Goal: Task Accomplishment & Management: Use online tool/utility

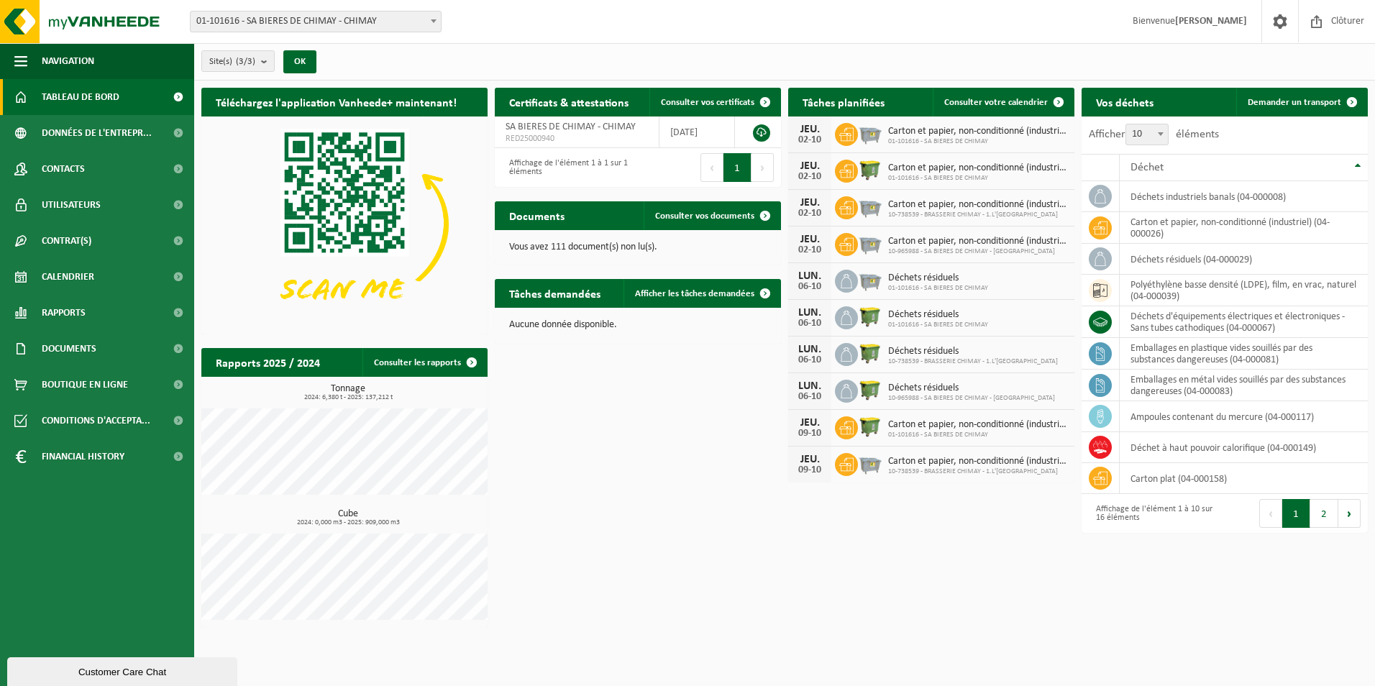
drag, startPoint x: 114, startPoint y: 64, endPoint x: 98, endPoint y: 101, distance: 40.9
click at [114, 64] on button "Navigation" at bounding box center [97, 61] width 194 height 36
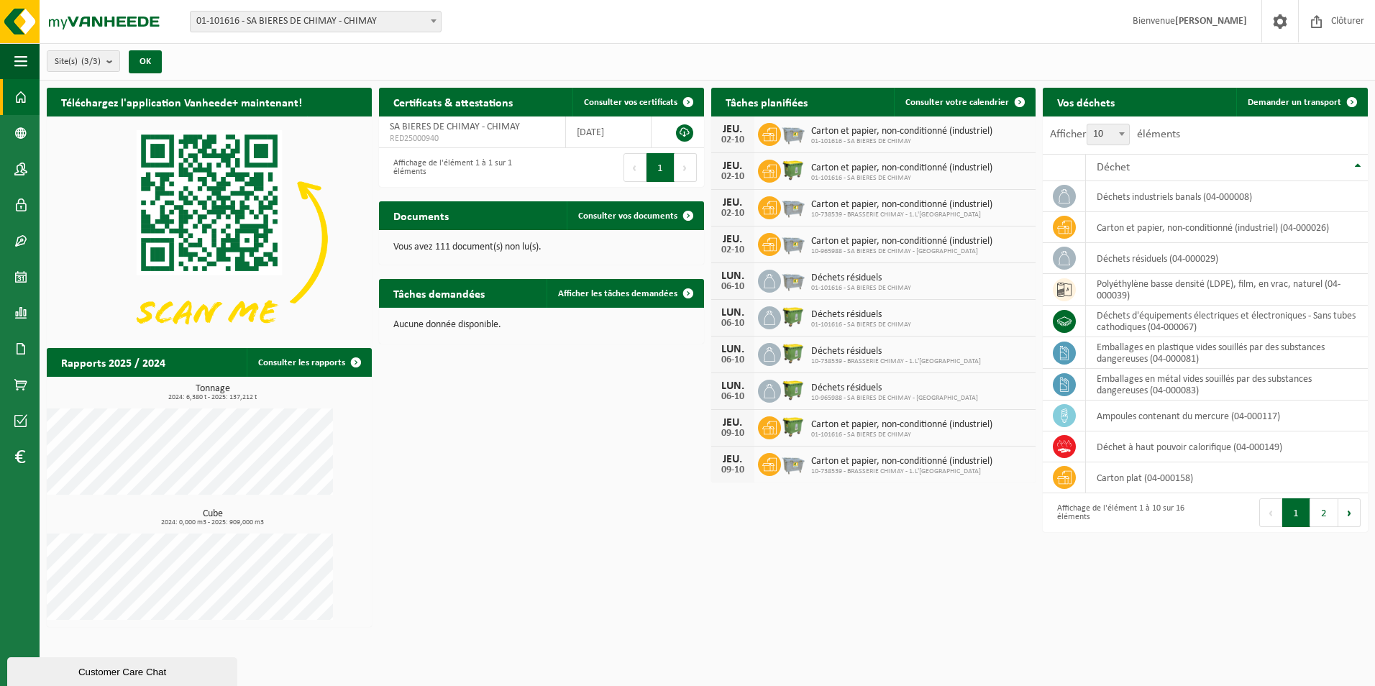
click at [98, 101] on div "Navigation Clôturer Tableau de bord Données de l'entrepr... Contacts Utilisateu…" at bounding box center [687, 317] width 1375 height 634
click at [25, 63] on span "button" at bounding box center [20, 61] width 13 height 36
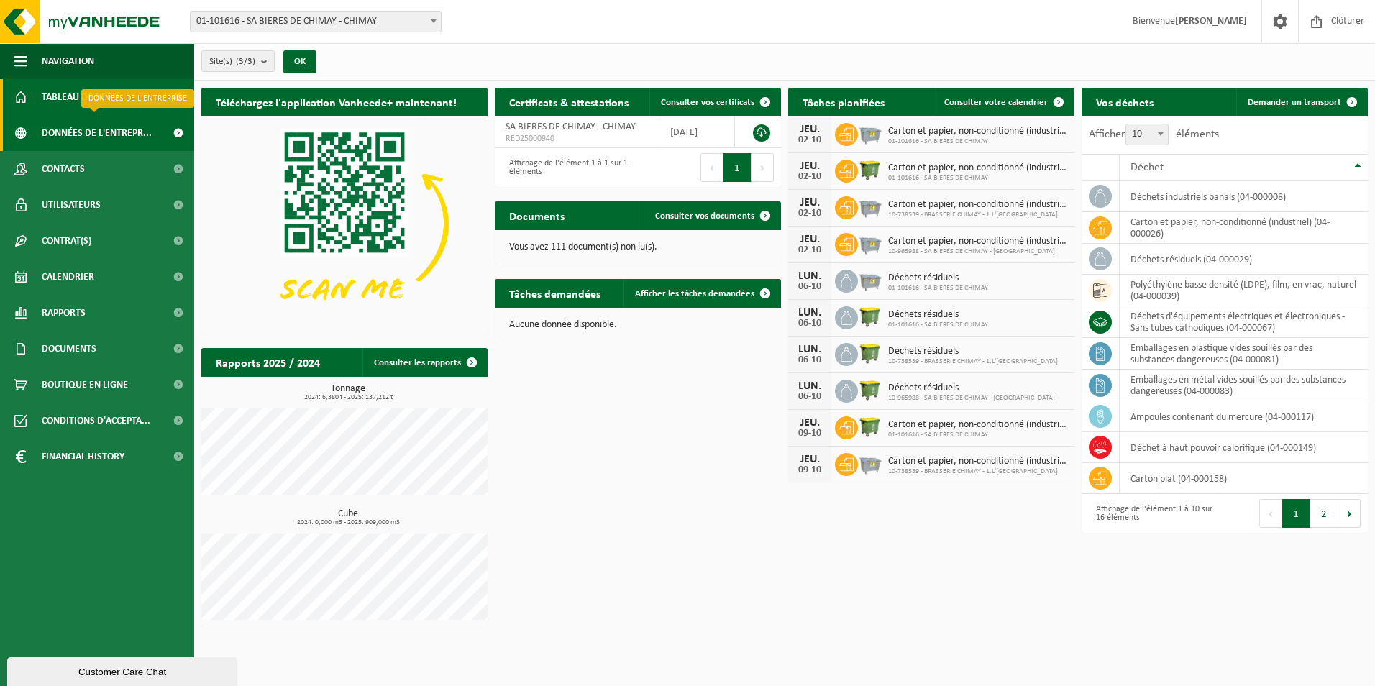
click at [69, 129] on span "Données de l'entrepr..." at bounding box center [97, 133] width 110 height 36
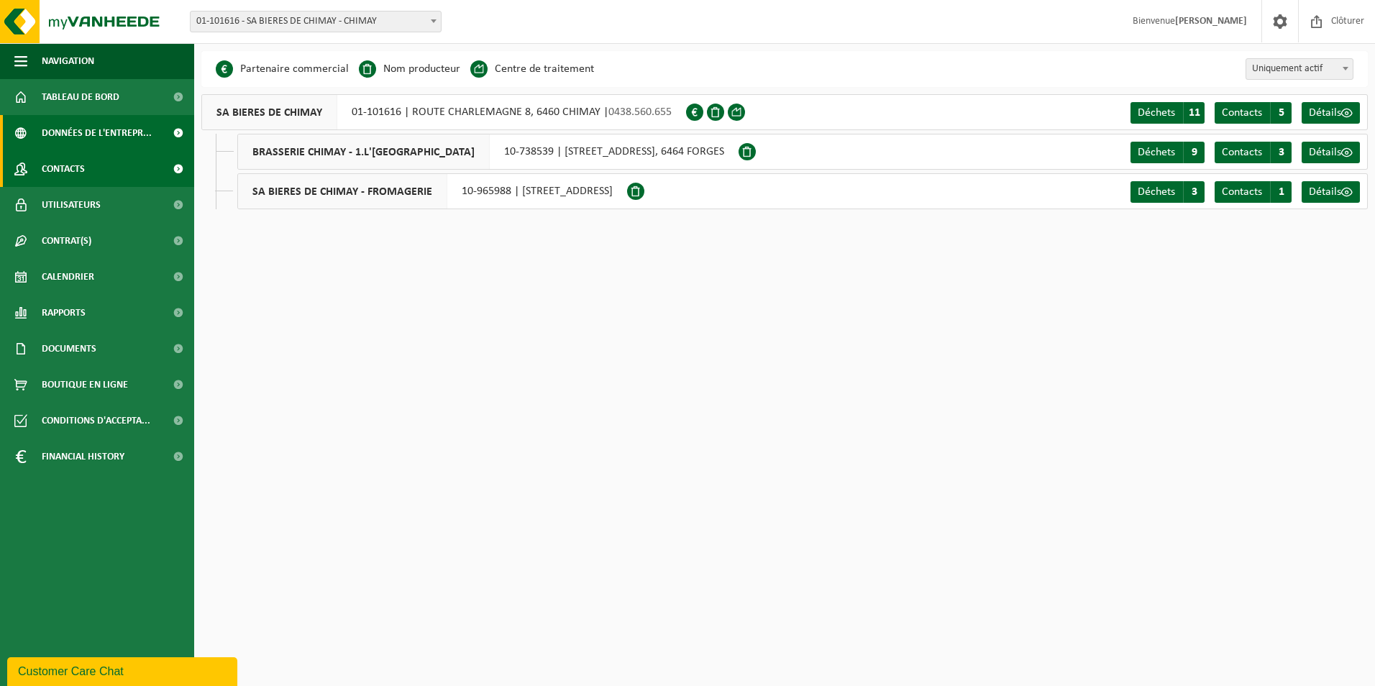
click at [76, 167] on span "Contacts" at bounding box center [63, 169] width 43 height 36
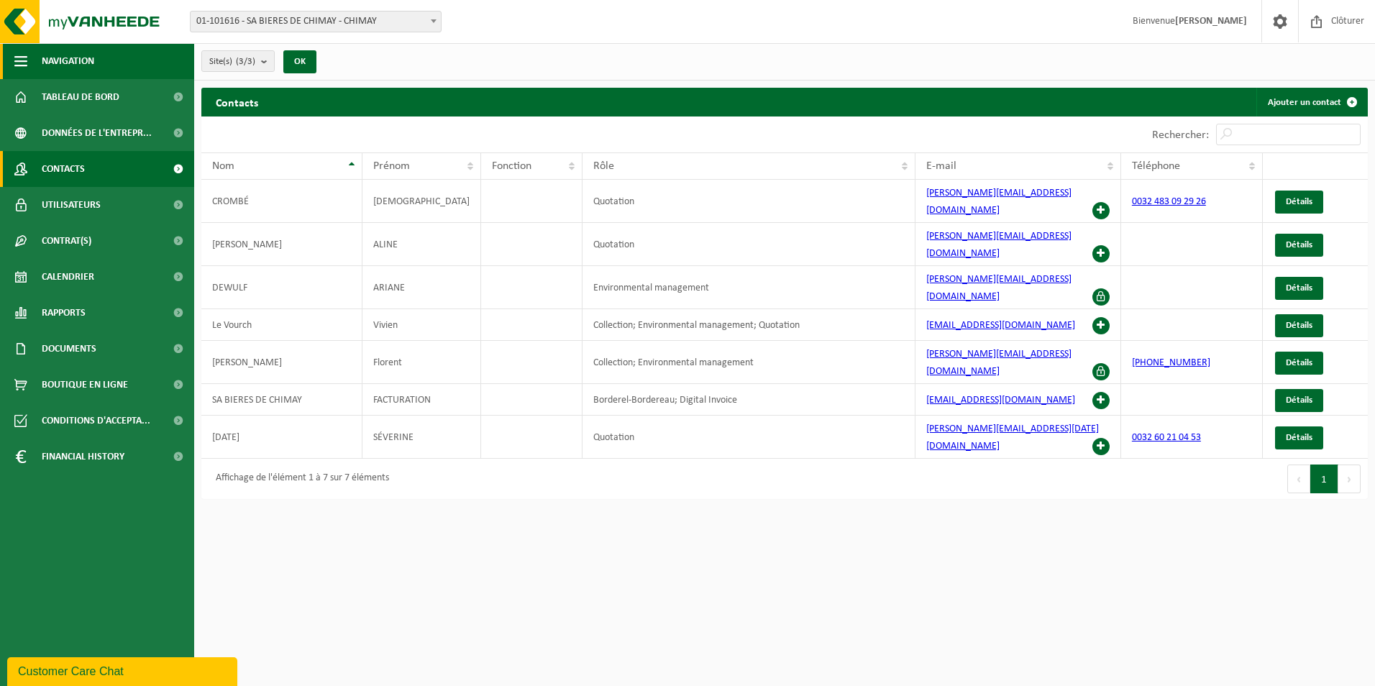
click at [77, 67] on span "Navigation" at bounding box center [68, 61] width 53 height 36
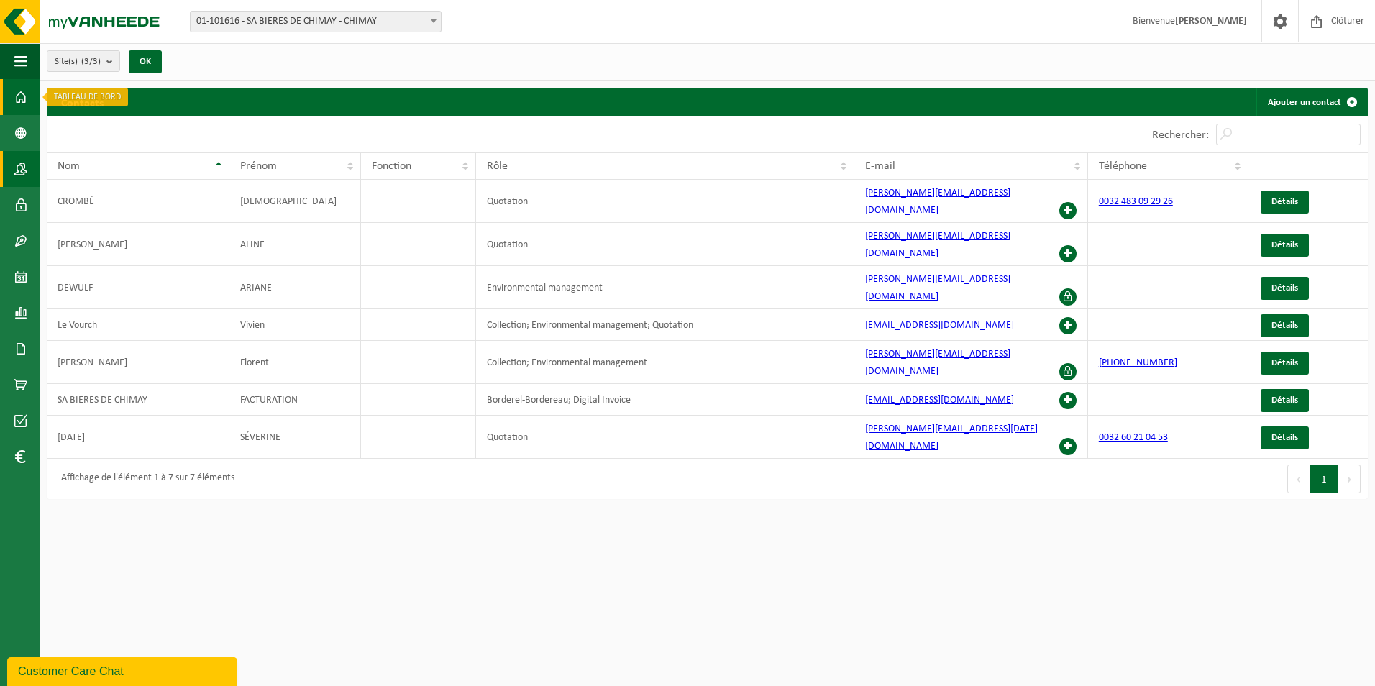
click at [23, 96] on span at bounding box center [20, 97] width 13 height 36
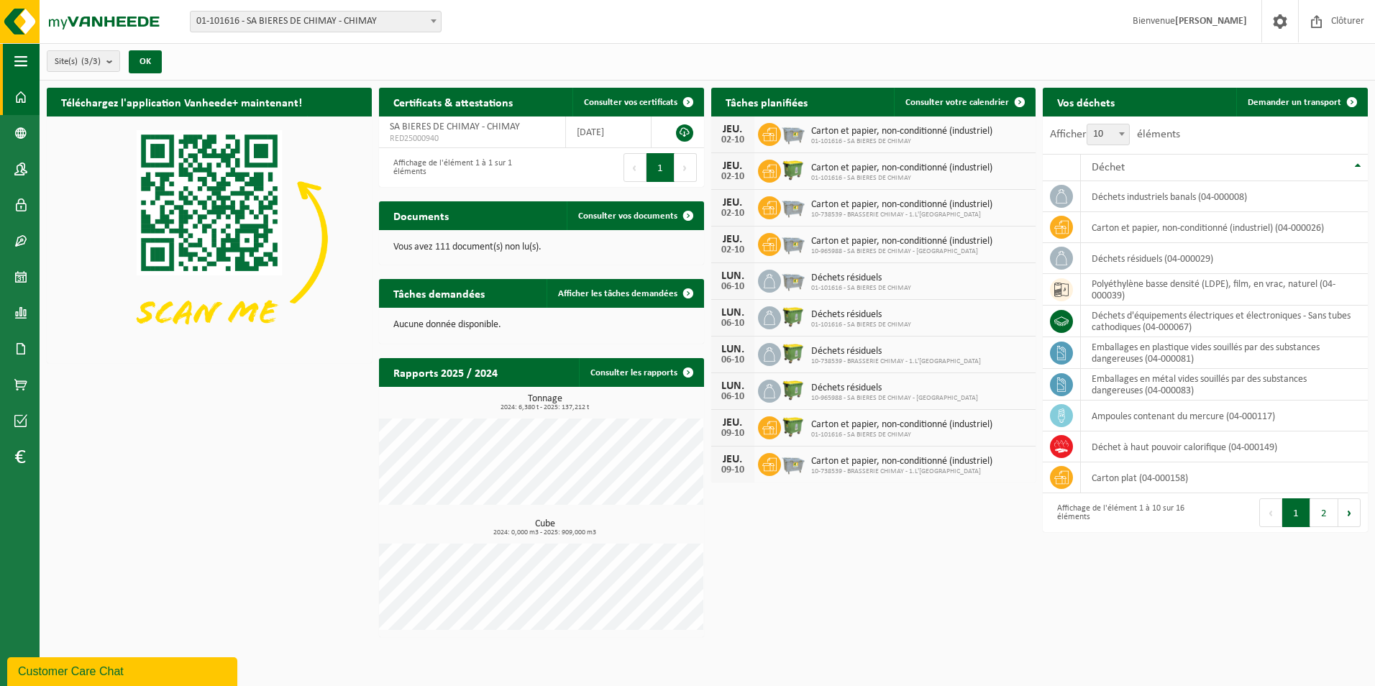
click at [15, 64] on span "button" at bounding box center [20, 61] width 13 height 36
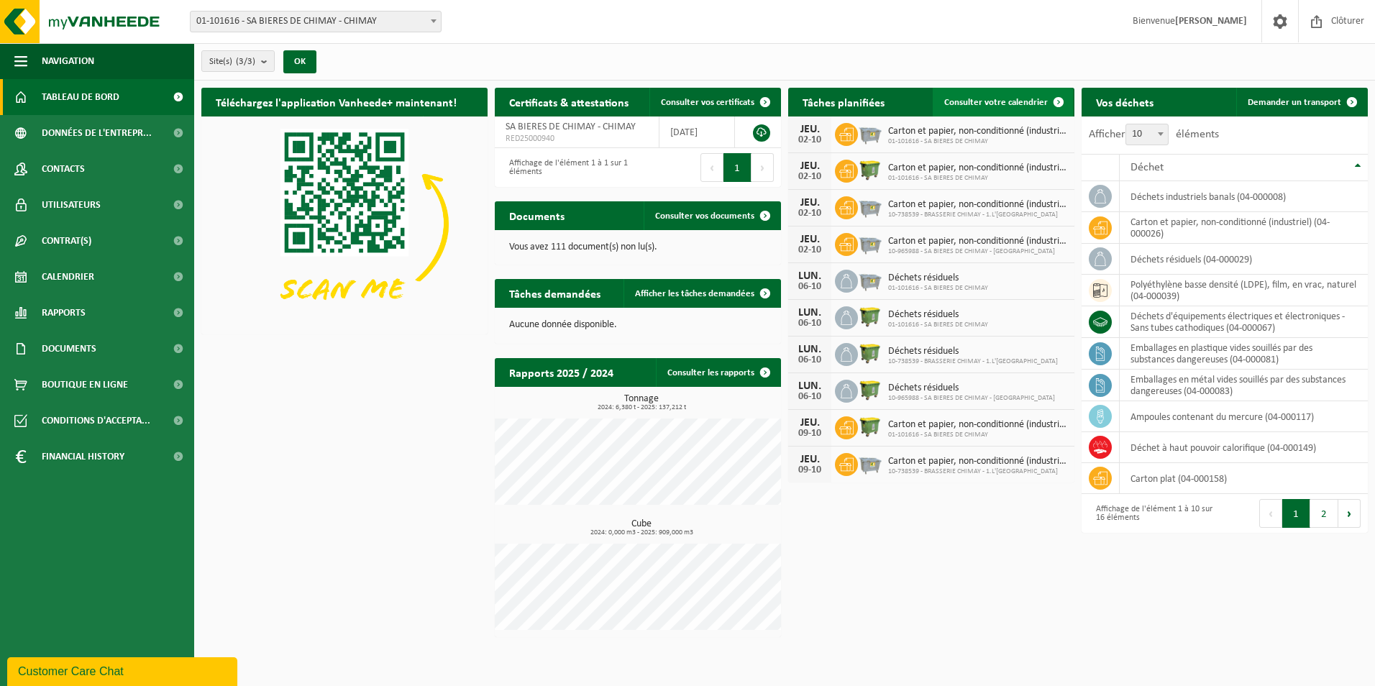
click at [1002, 106] on span "Consulter votre calendrier" at bounding box center [996, 102] width 104 height 9
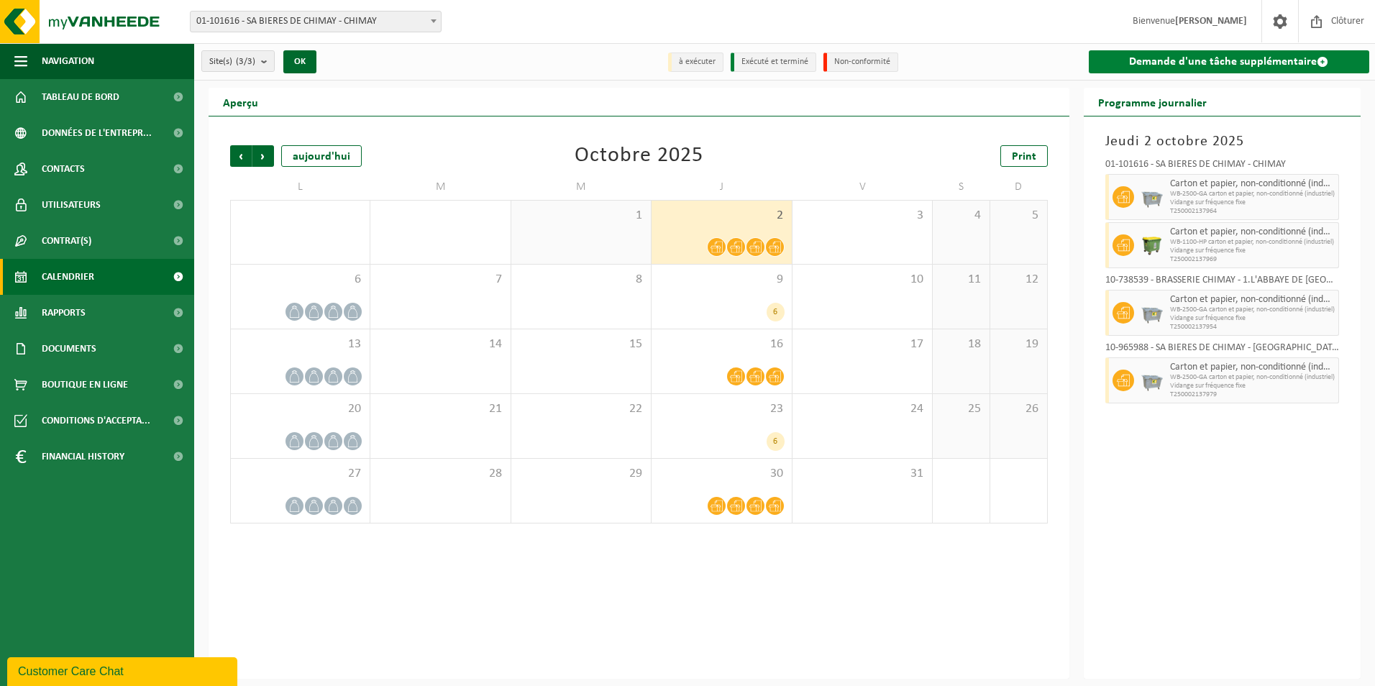
click at [1145, 65] on link "Demande d'une tâche supplémentaire" at bounding box center [1229, 61] width 281 height 23
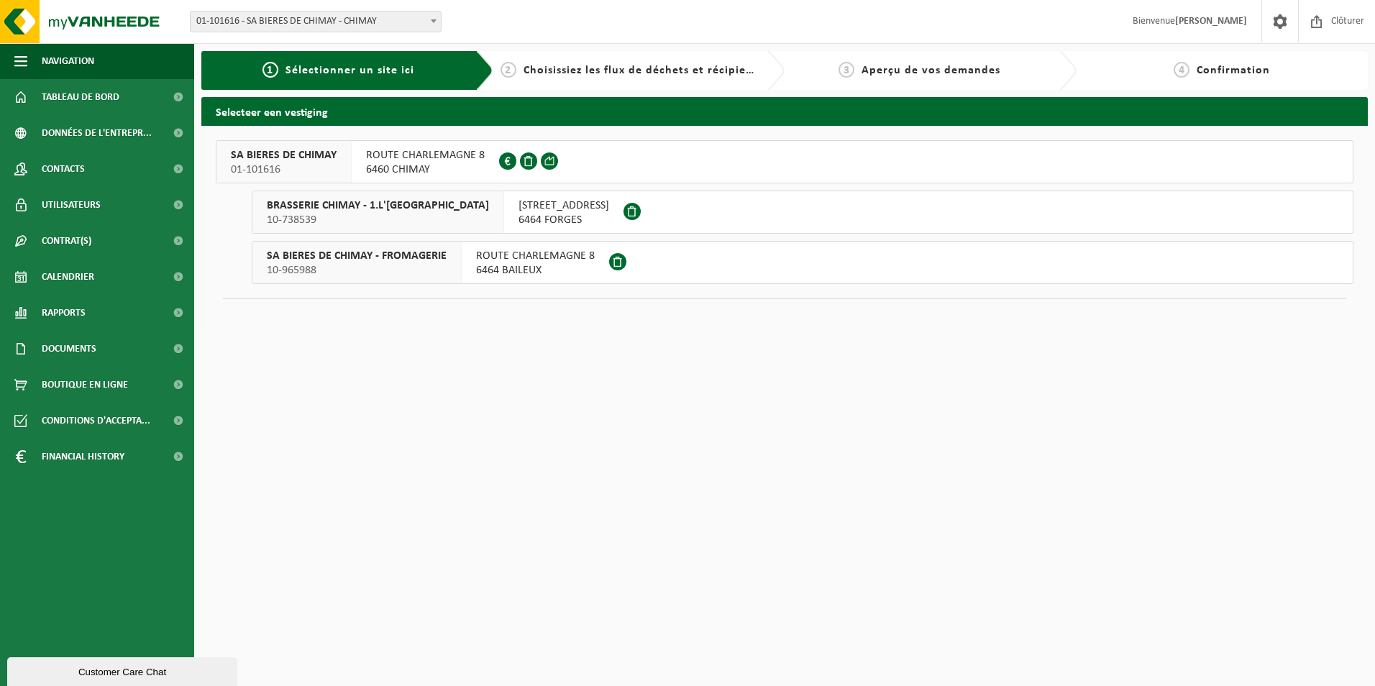
click at [434, 166] on span "6460 CHIMAY" at bounding box center [425, 170] width 119 height 14
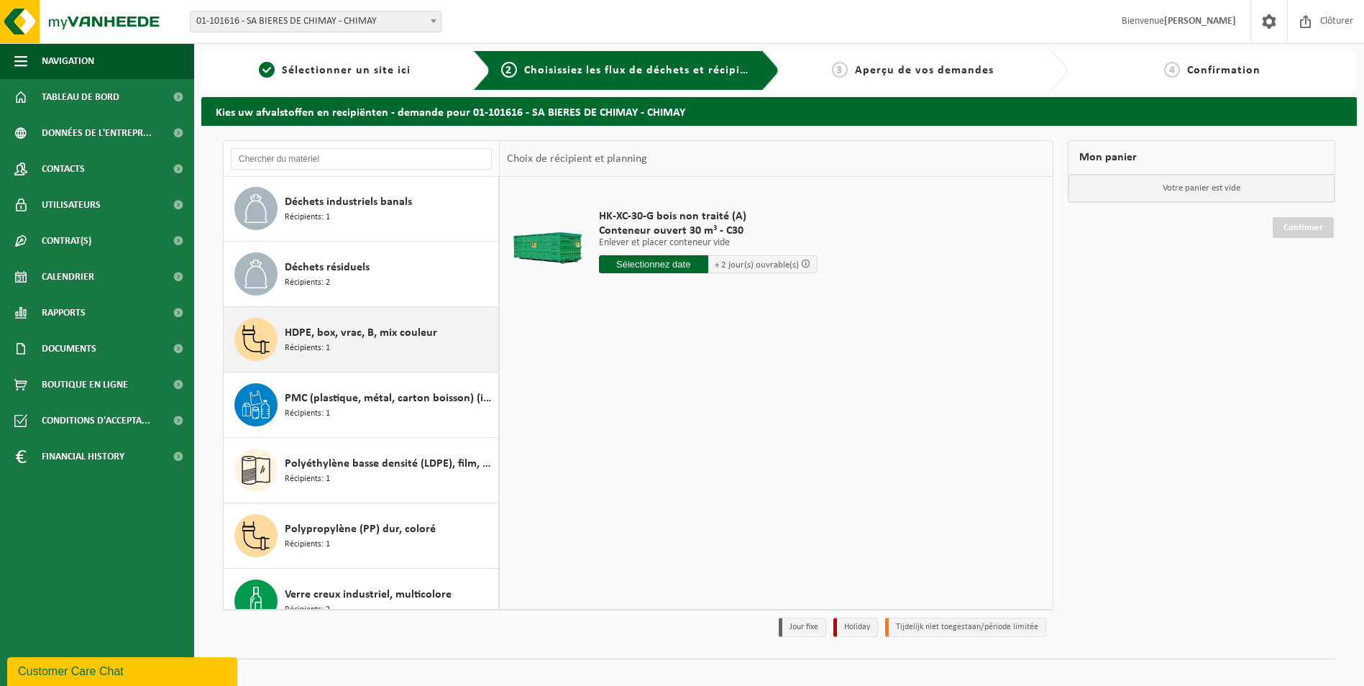
scroll to position [287, 0]
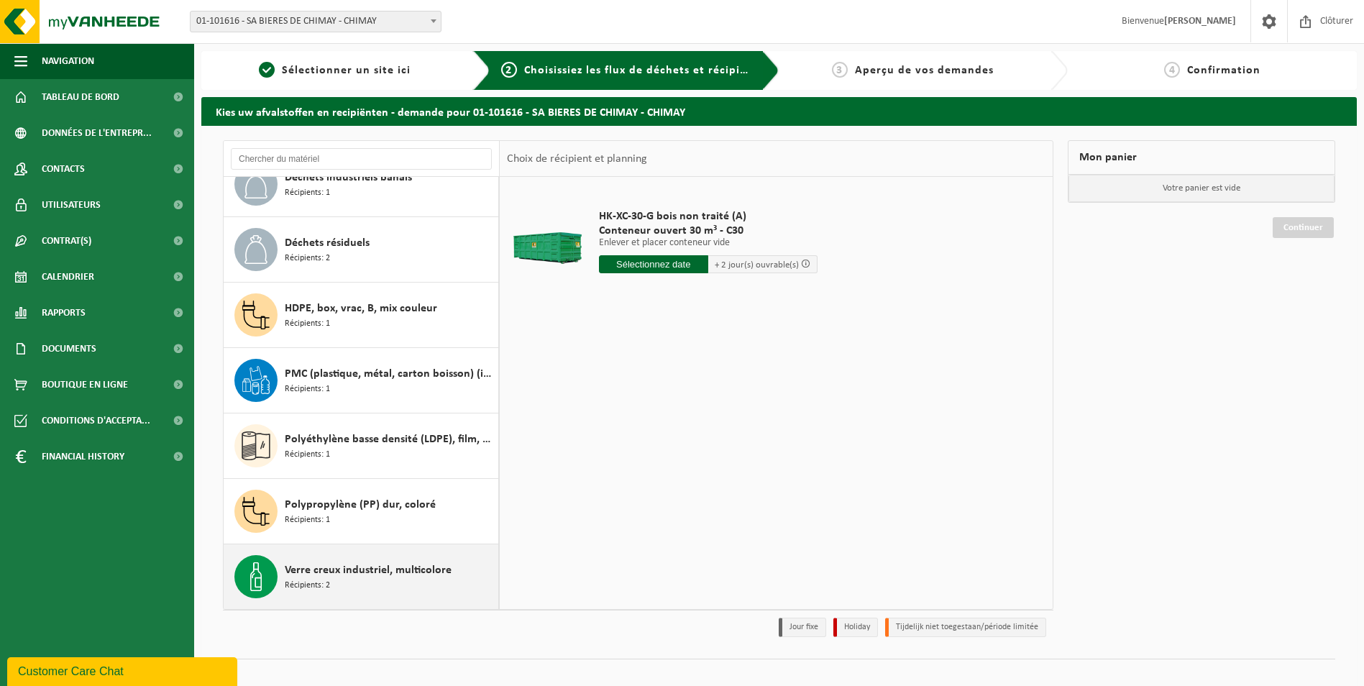
click at [401, 580] on div "Verre creux industriel, multicolore Récipients: 2" at bounding box center [390, 576] width 210 height 43
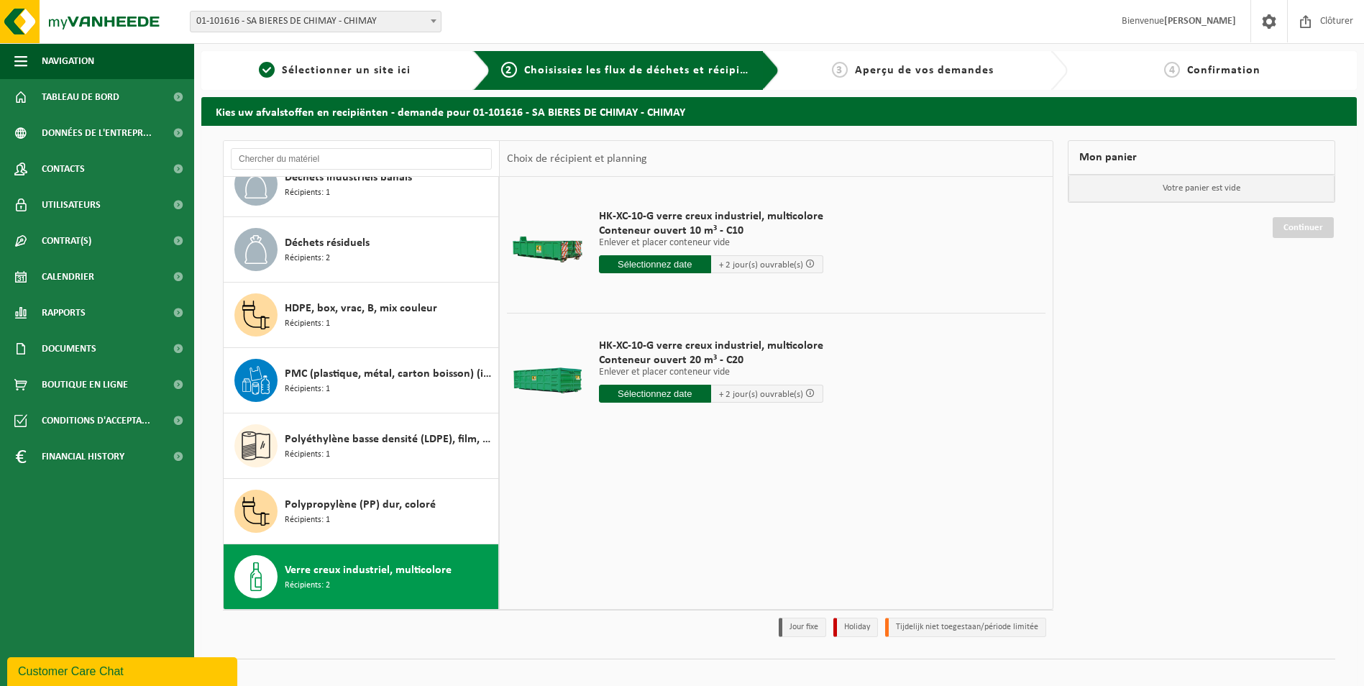
click at [675, 397] on input "text" at bounding box center [655, 394] width 112 height 18
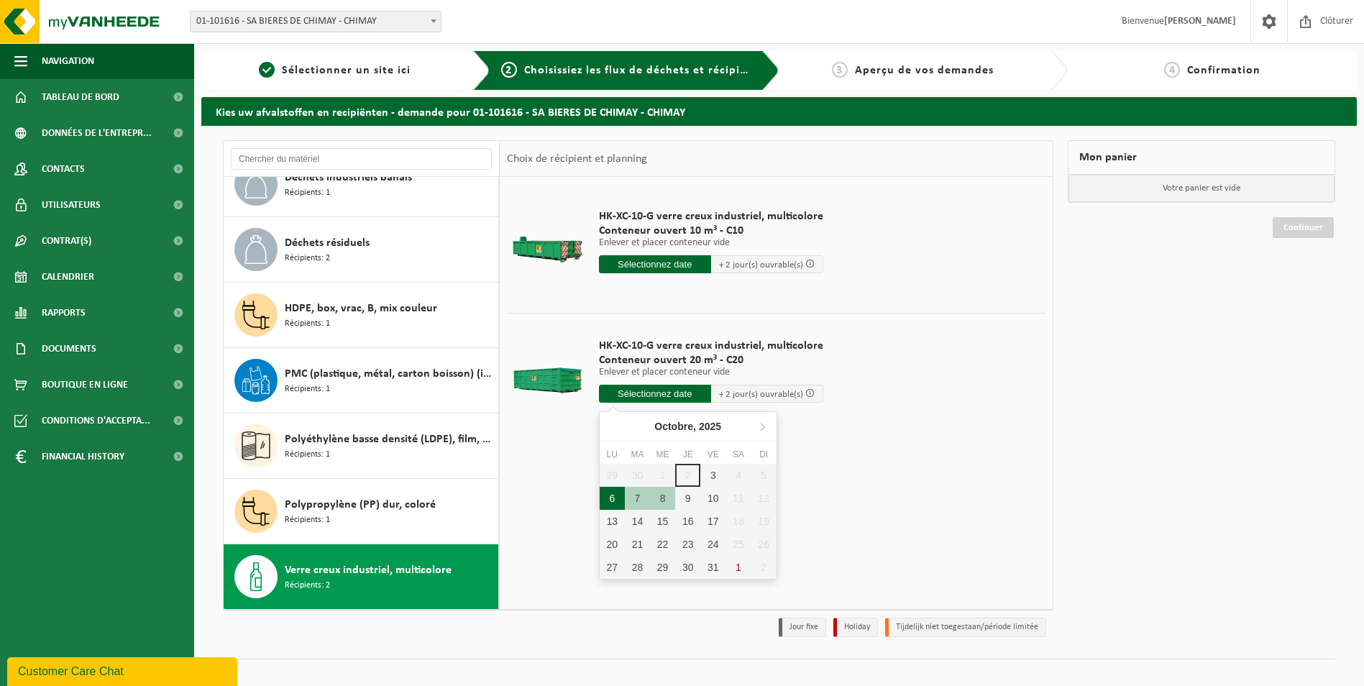
click at [616, 499] on div "6" at bounding box center [612, 498] width 25 height 23
type input "à partir de 2025-10-06"
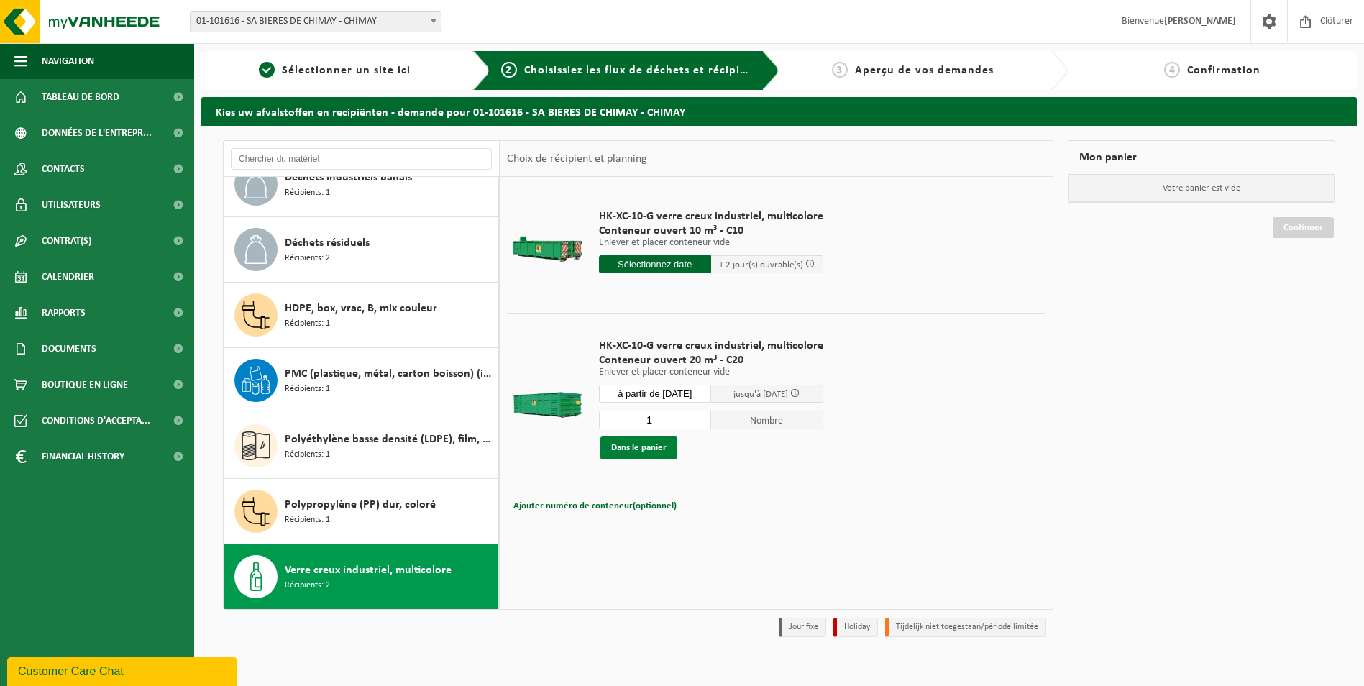
click at [644, 445] on button "Dans le panier" at bounding box center [639, 448] width 77 height 23
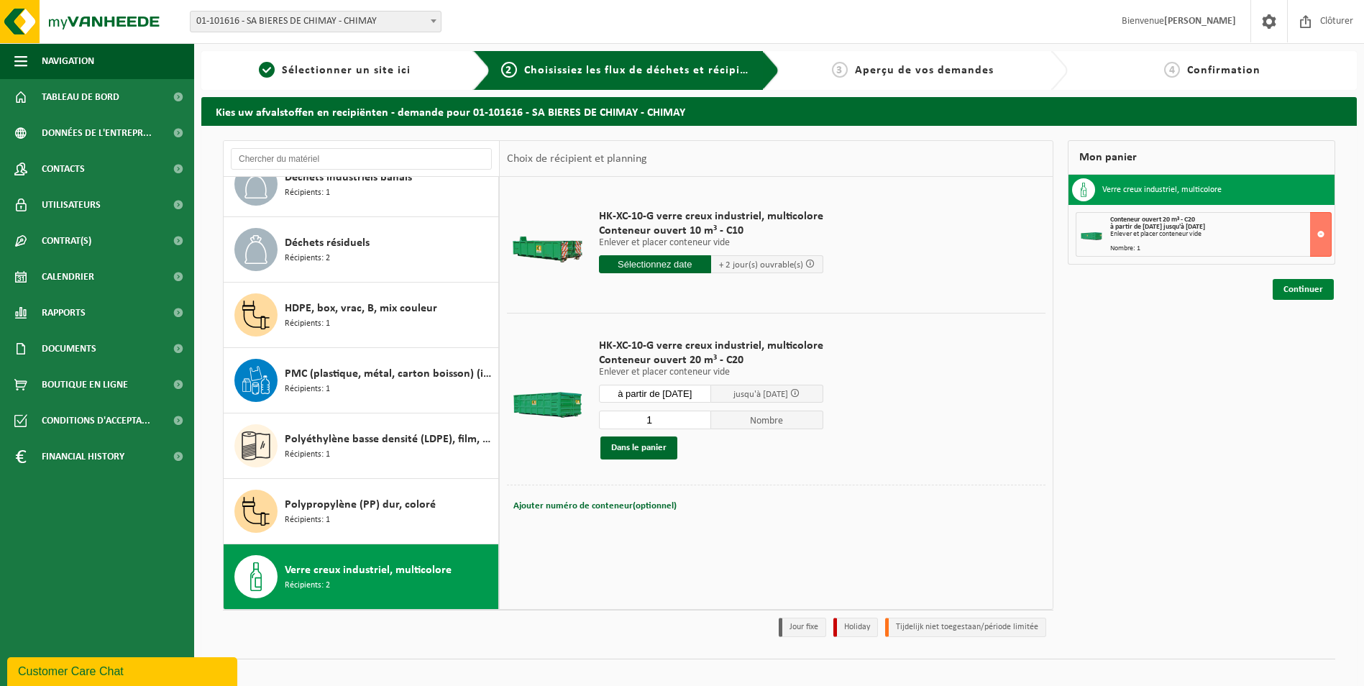
click at [1289, 289] on link "Continuer" at bounding box center [1303, 289] width 61 height 21
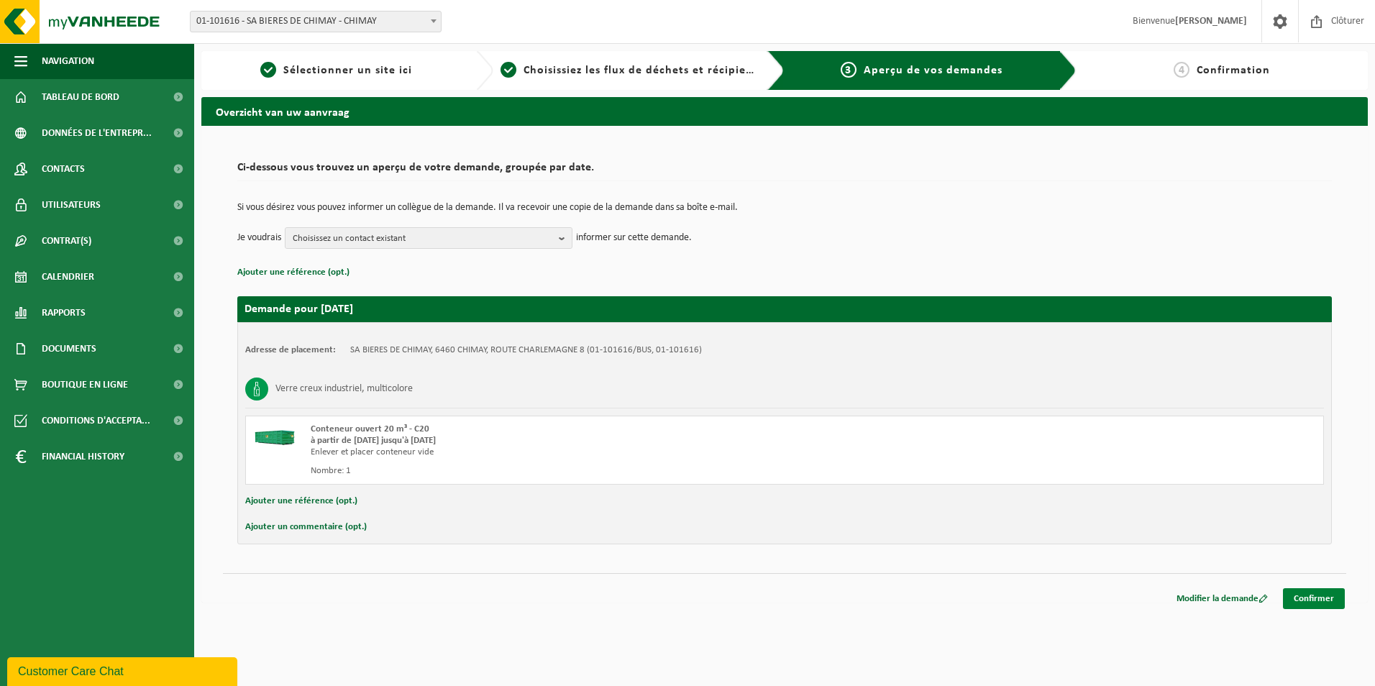
click at [1305, 602] on link "Confirmer" at bounding box center [1314, 598] width 62 height 21
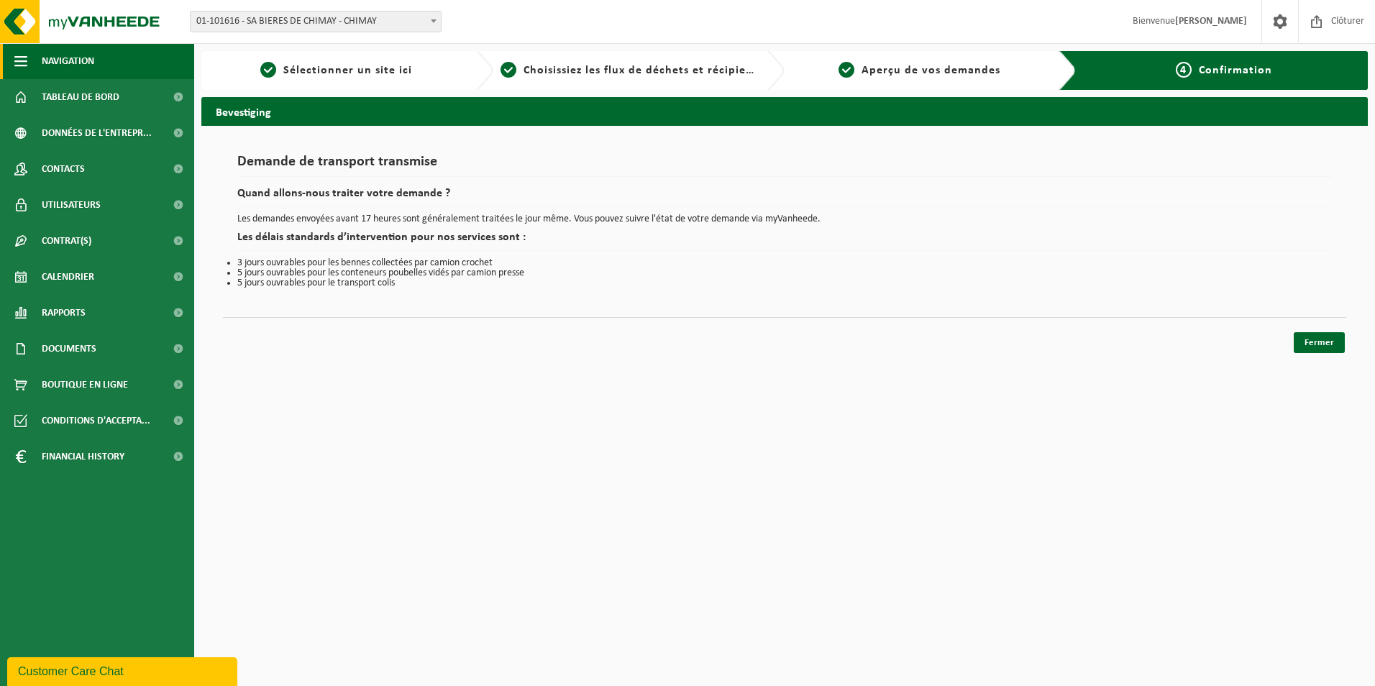
click at [91, 62] on span "Navigation" at bounding box center [68, 61] width 53 height 36
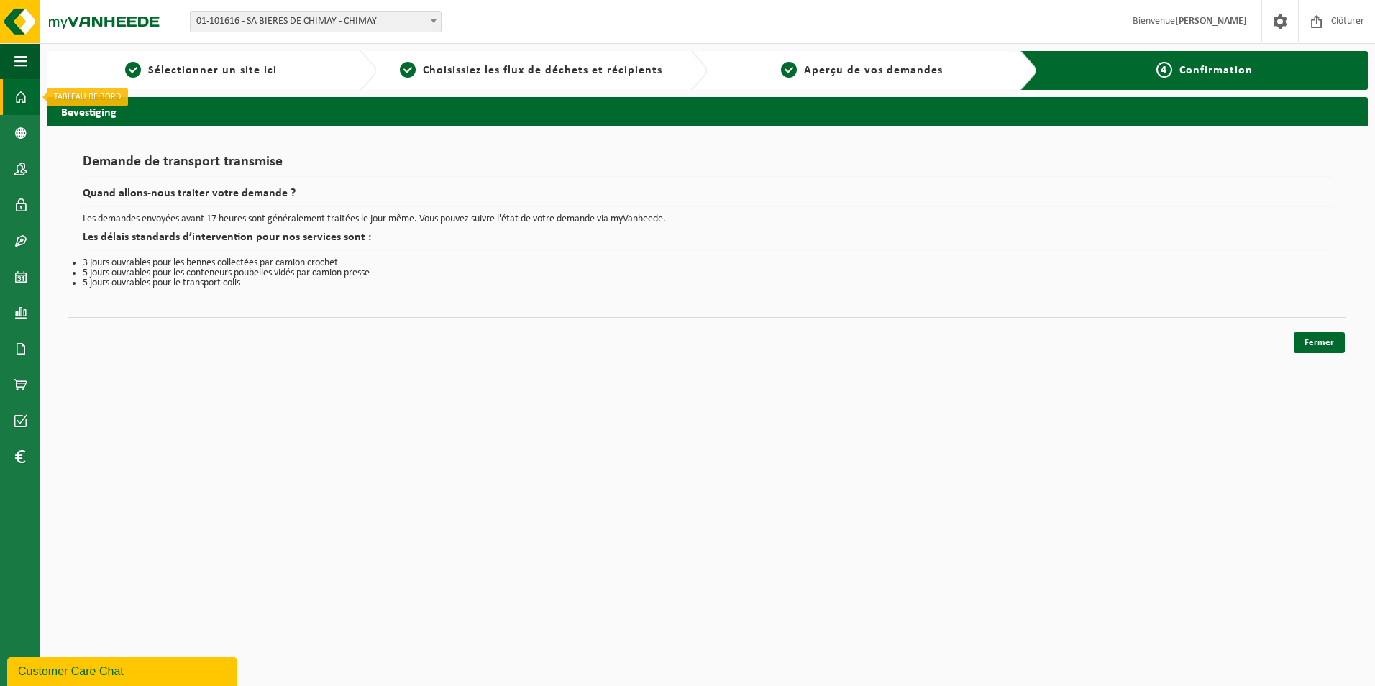
click at [14, 99] on span at bounding box center [20, 97] width 13 height 36
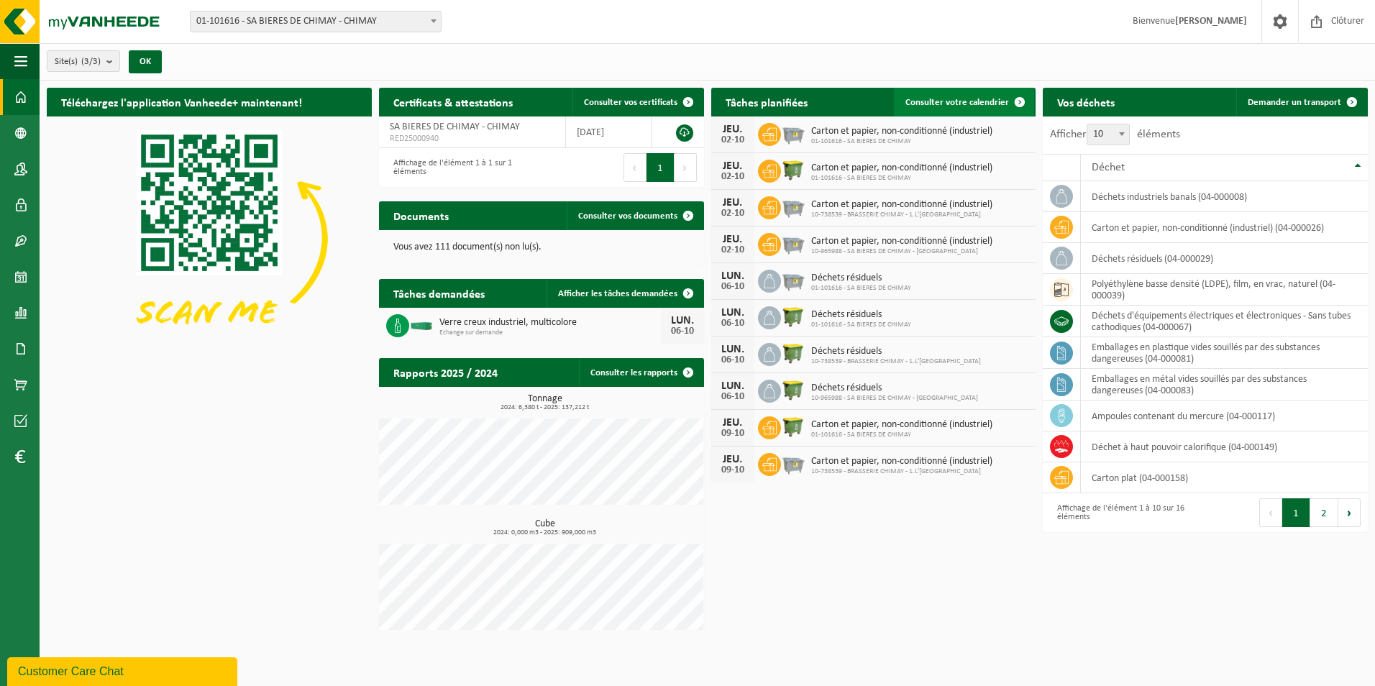
click at [959, 109] on link "Consulter votre calendrier" at bounding box center [964, 102] width 140 height 29
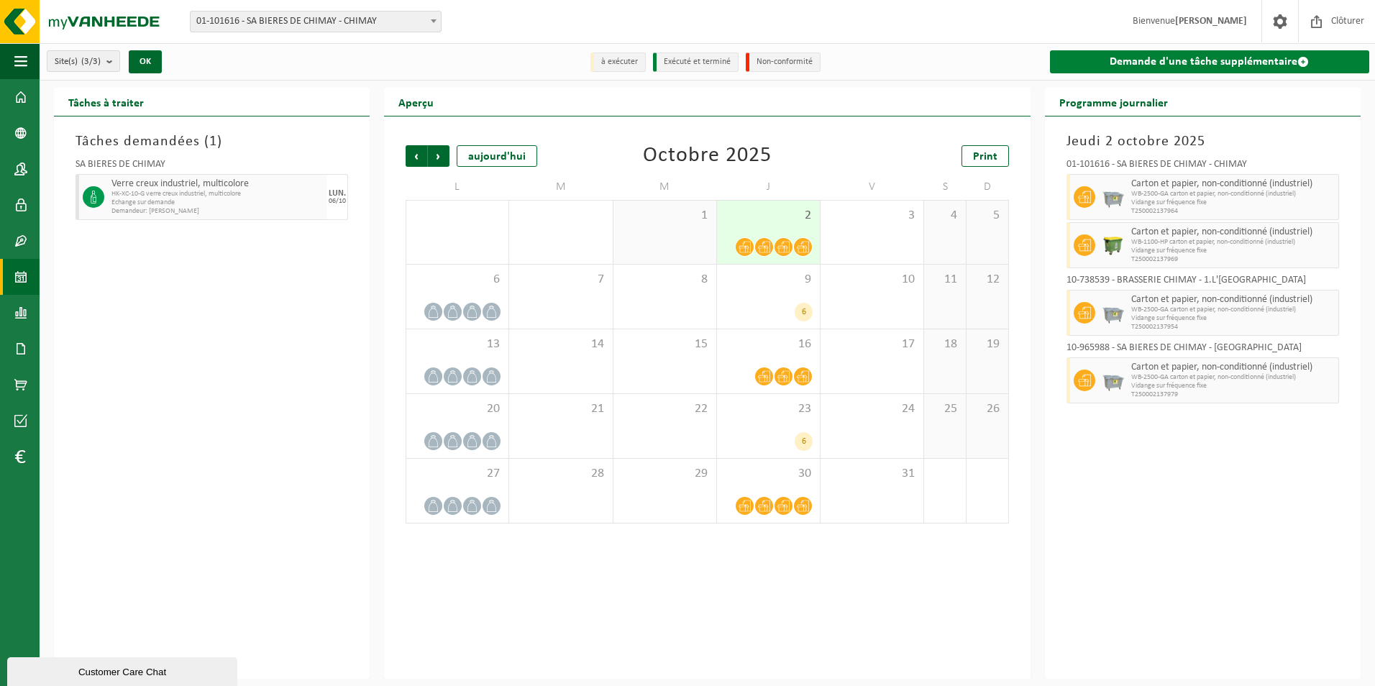
click at [1164, 63] on link "Demande d'une tâche supplémentaire" at bounding box center [1209, 61] width 319 height 23
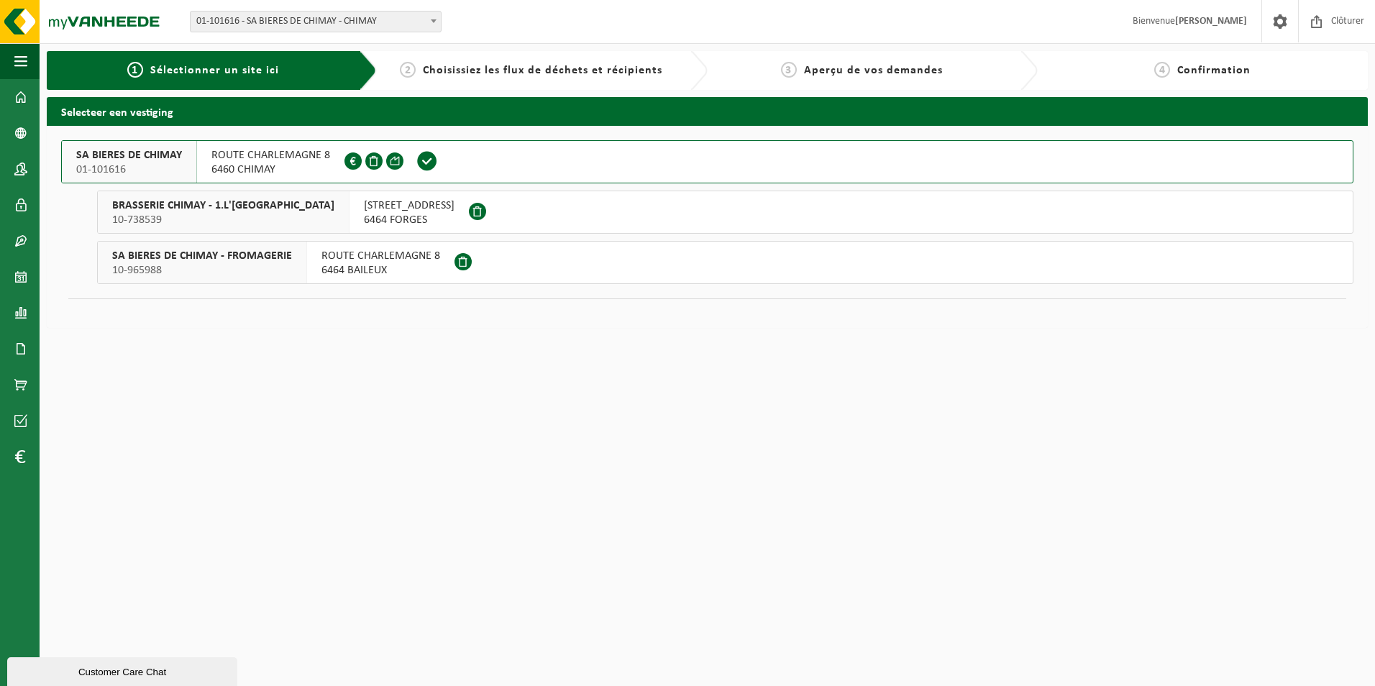
click at [256, 168] on span "6460 CHIMAY" at bounding box center [270, 170] width 119 height 14
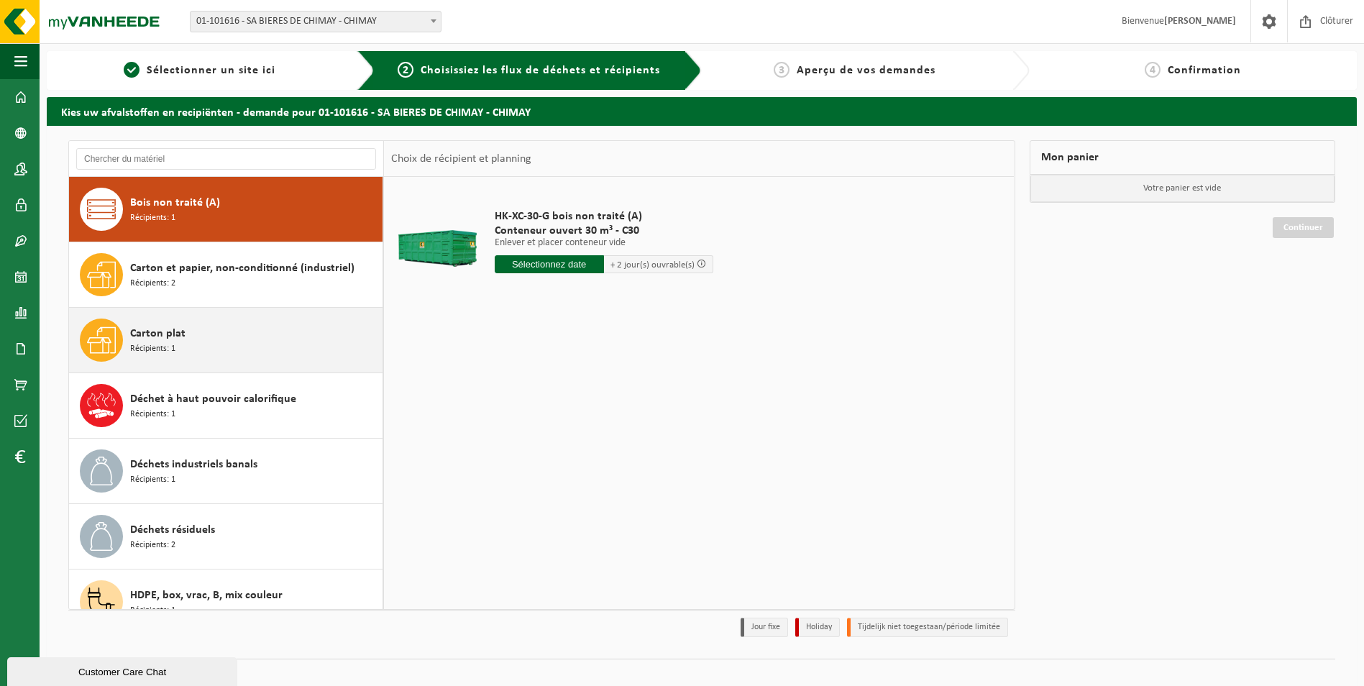
click at [265, 337] on div "Carton plat Récipients: 1" at bounding box center [254, 340] width 249 height 43
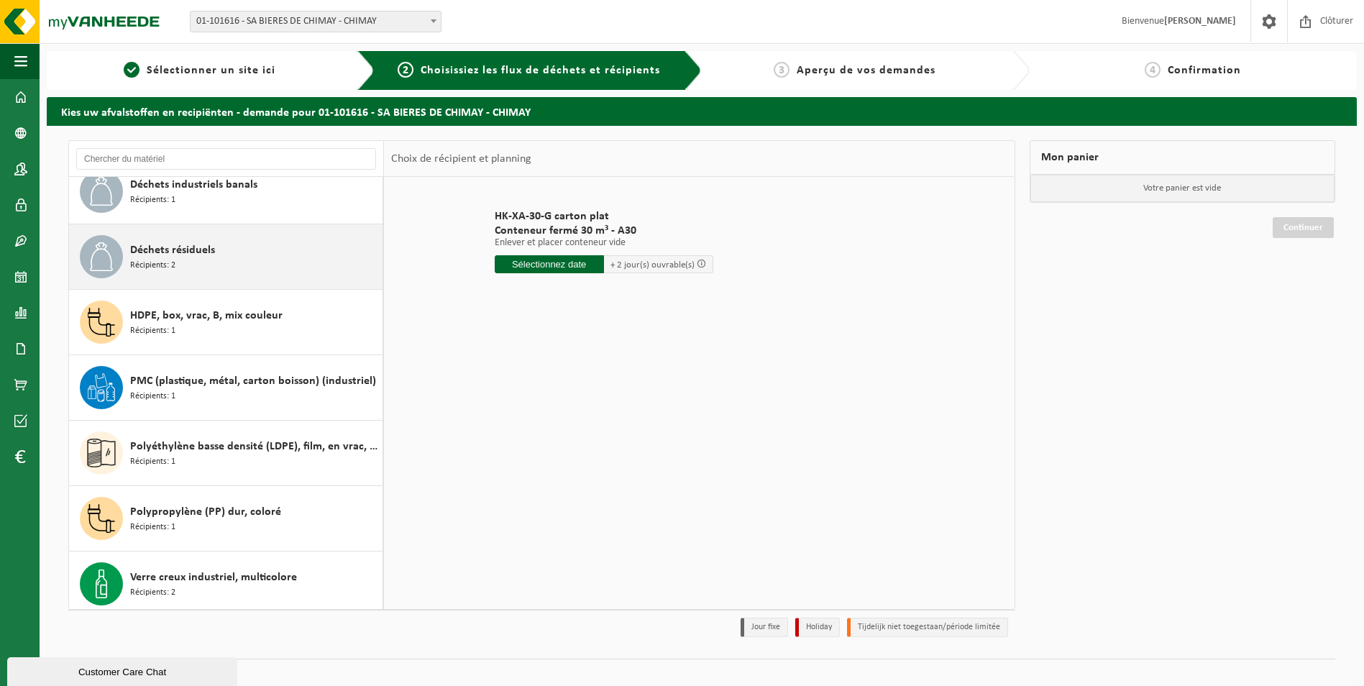
scroll to position [287, 0]
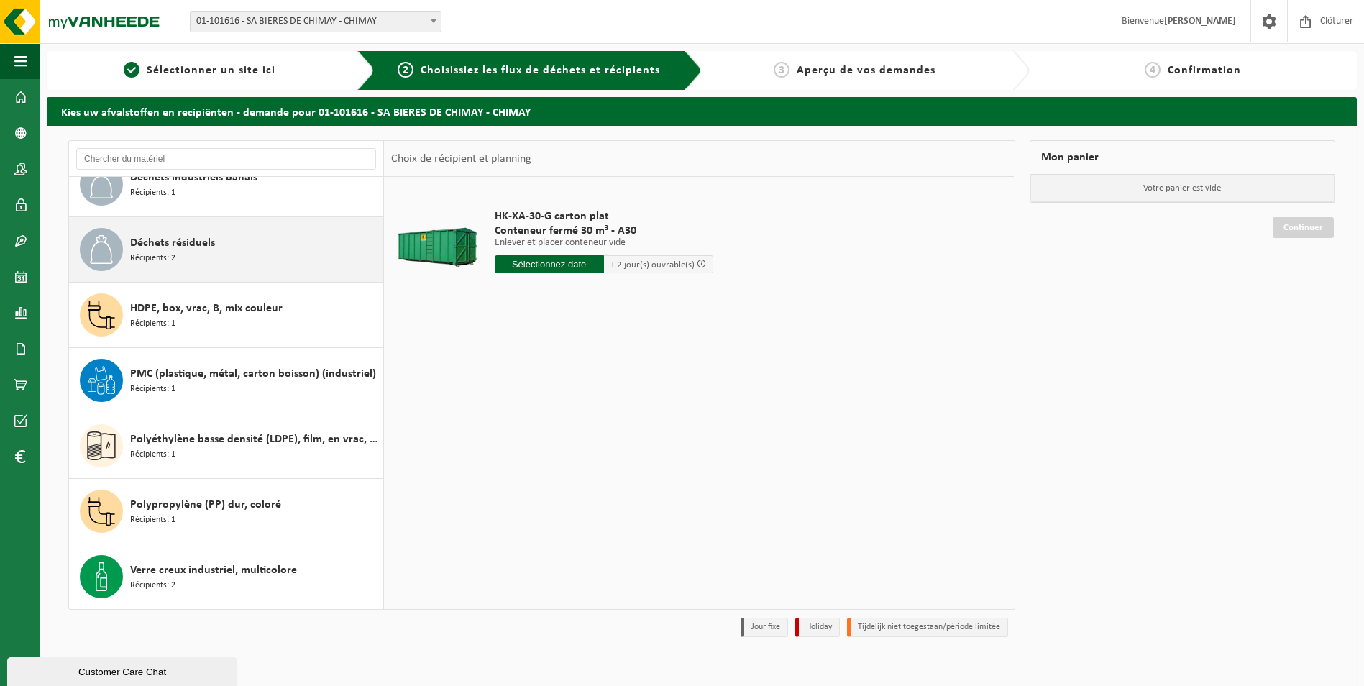
click at [266, 362] on div "PMC (plastique, métal, carton boisson) (industriel) Récipients: 1" at bounding box center [254, 380] width 249 height 43
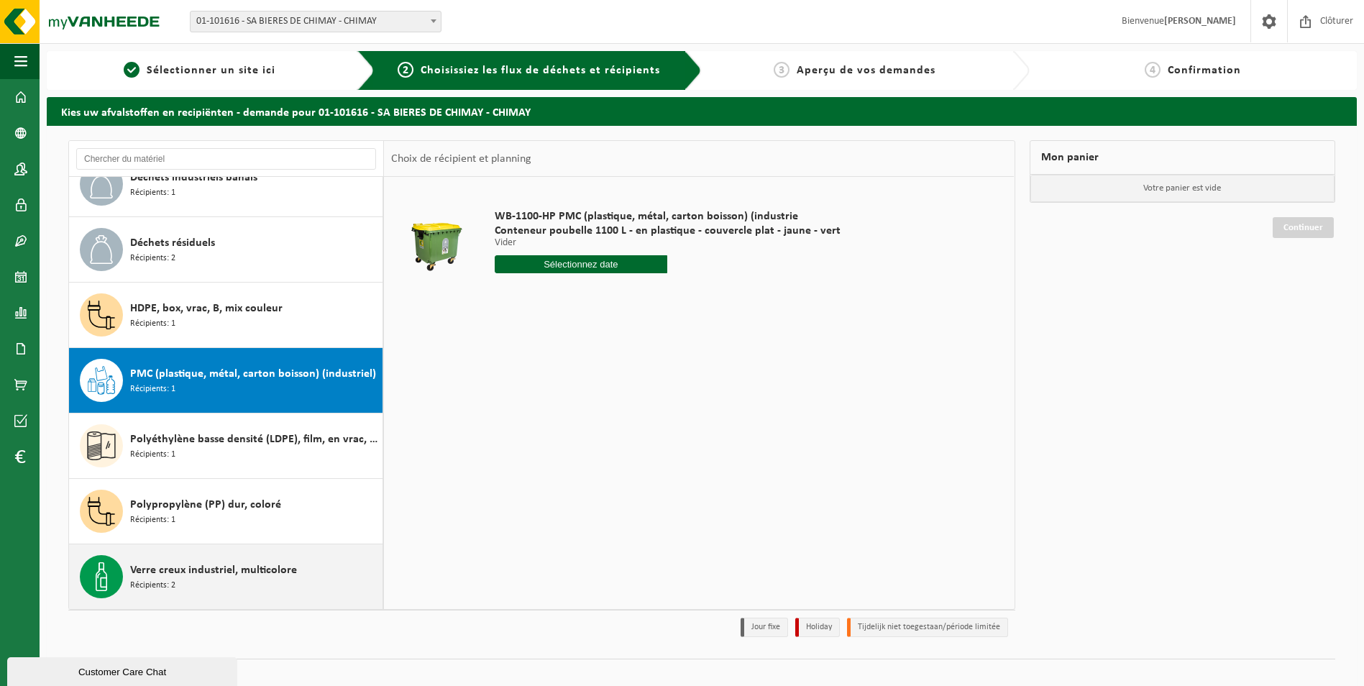
click at [232, 570] on span "Verre creux industriel, multicolore" at bounding box center [213, 570] width 167 height 17
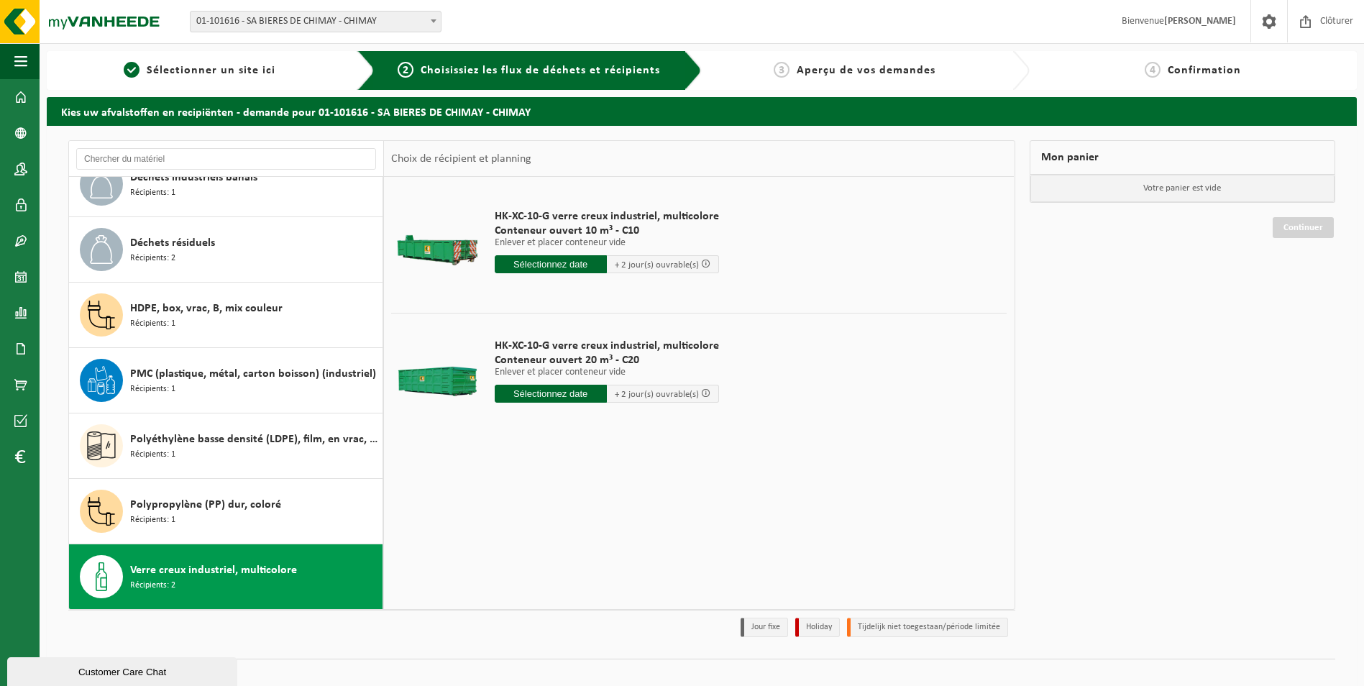
click at [572, 396] on input "text" at bounding box center [551, 394] width 112 height 18
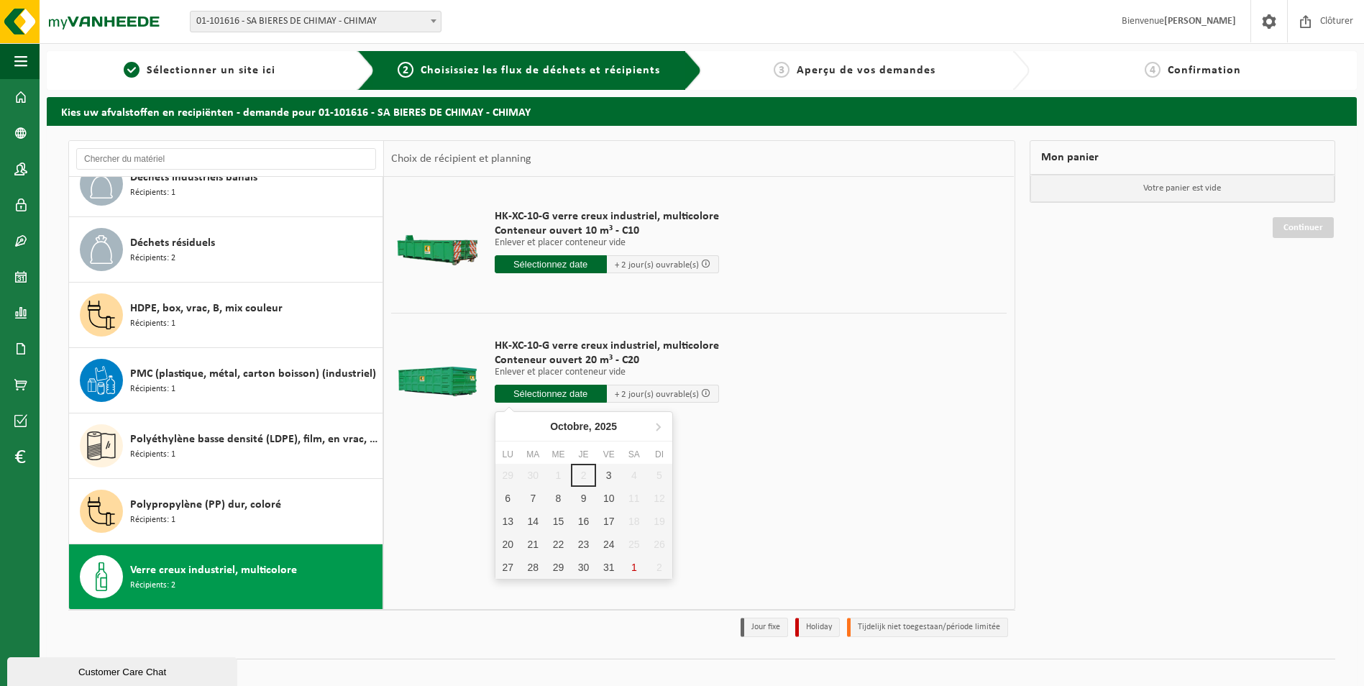
click at [800, 422] on td "HK-XC-10-G verre creux industriel, multicolore Conteneur ouvert 20 m³ - C20 Enl…" at bounding box center [746, 374] width 524 height 122
